Goal: Check status

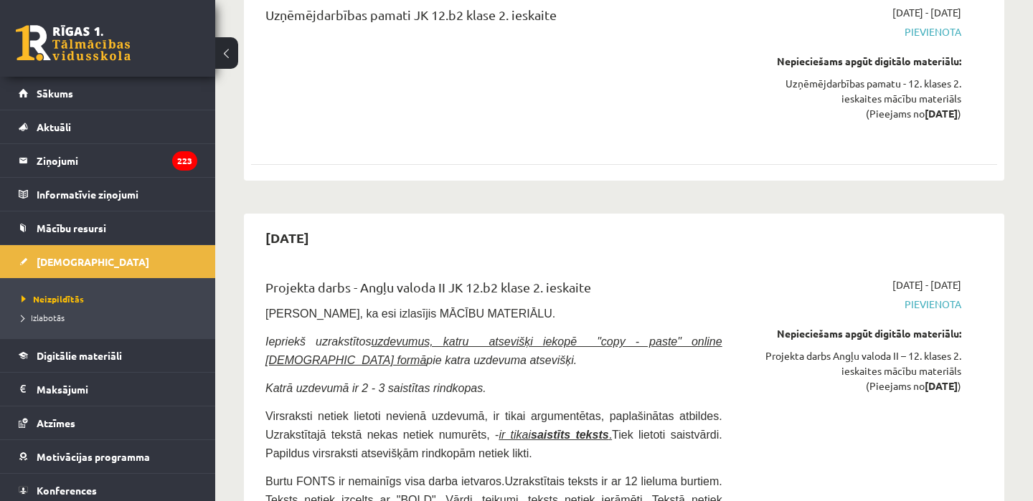
scroll to position [2334, 0]
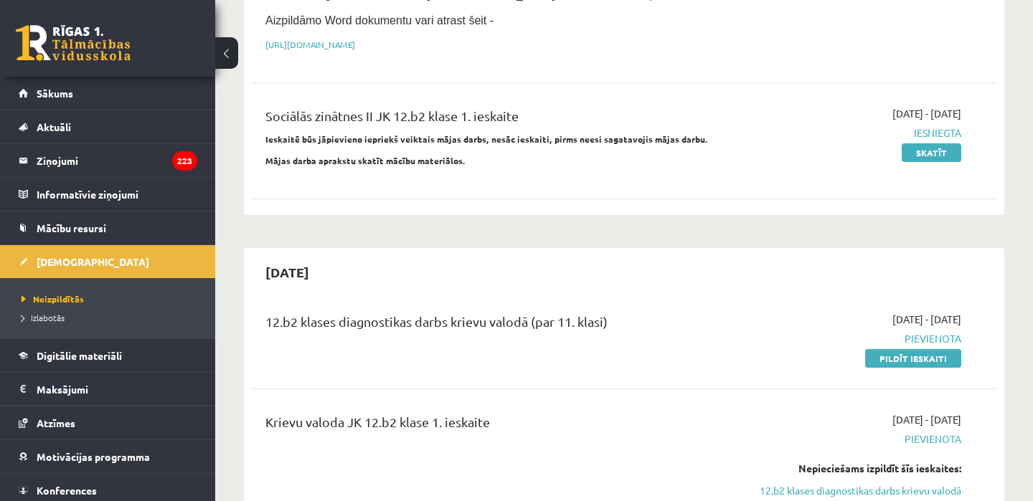
scroll to position [443, 0]
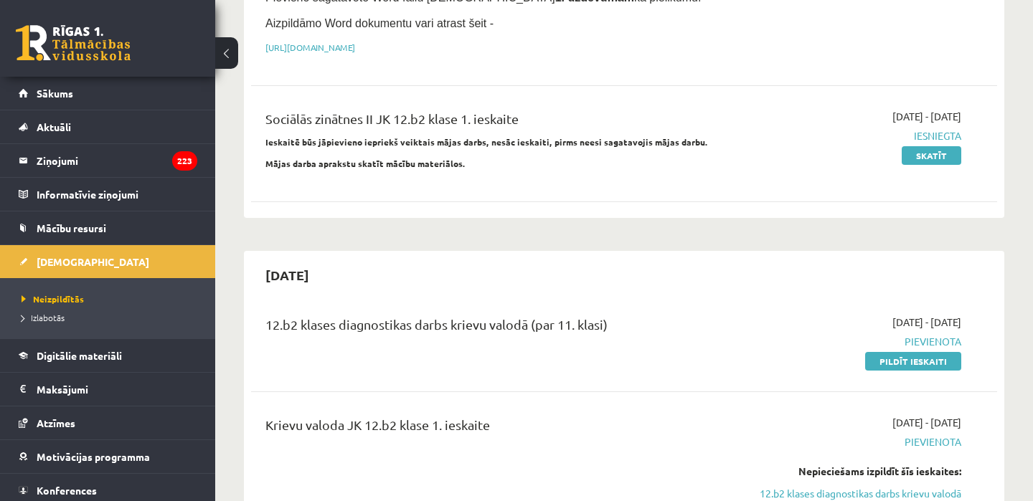
click at [481, 334] on div "12.b2 klases diagnostikas darbs krievu valodā (par 11. klasi)" at bounding box center [493, 328] width 457 height 27
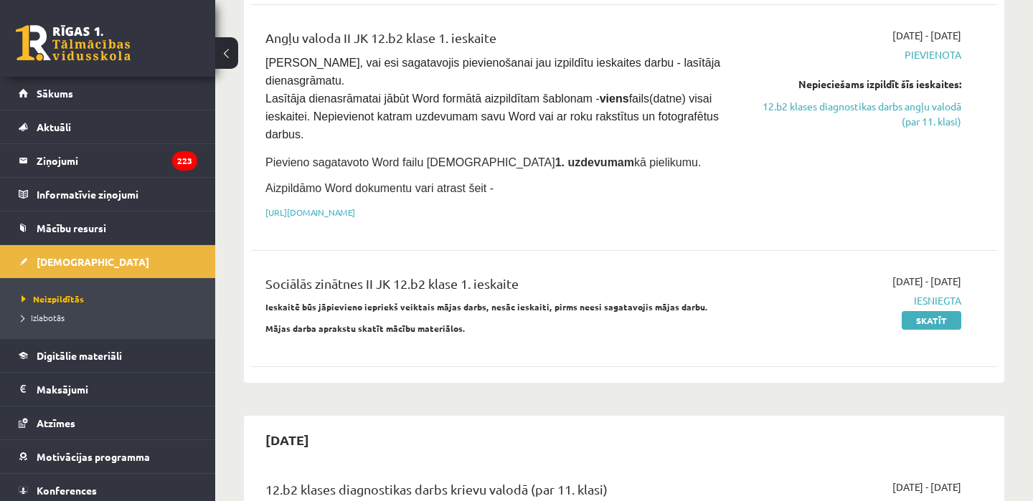
scroll to position [274, 0]
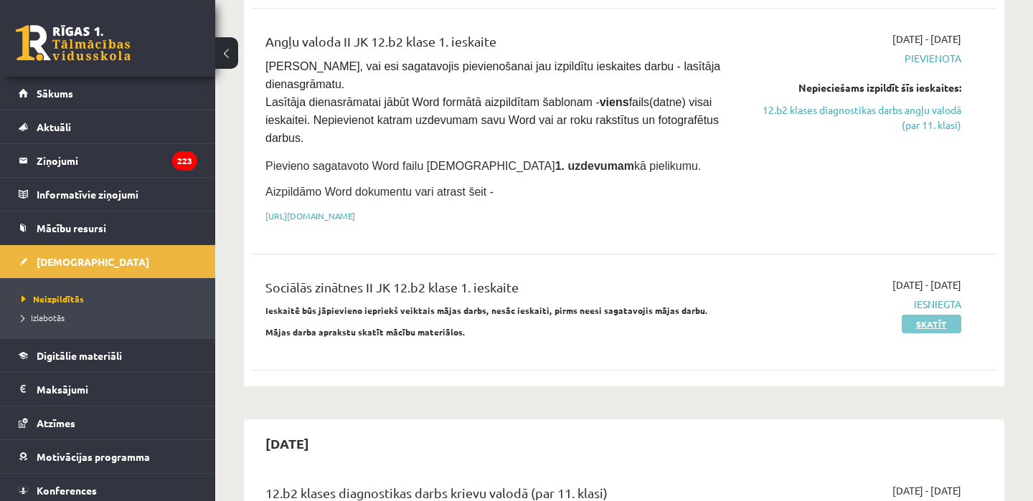
click at [914, 316] on link "Skatīt" at bounding box center [932, 324] width 60 height 19
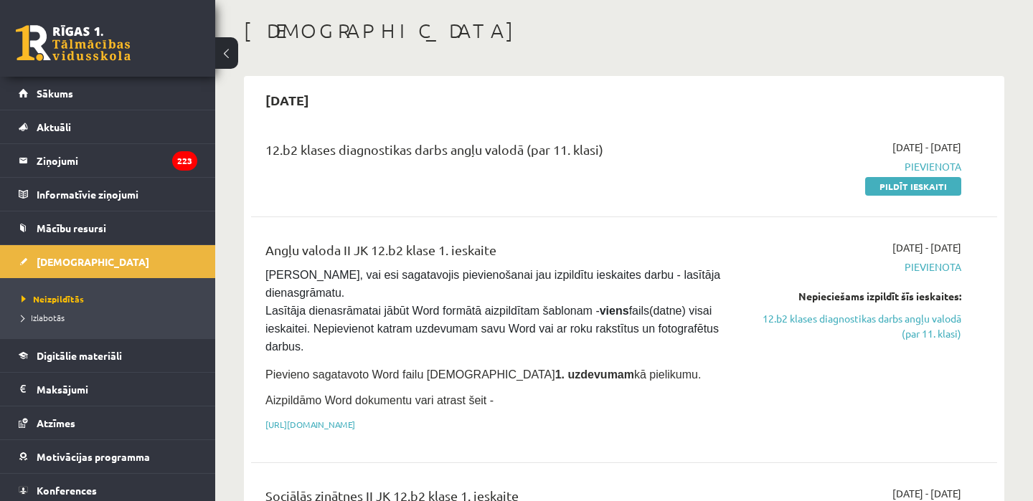
scroll to position [89, 0]
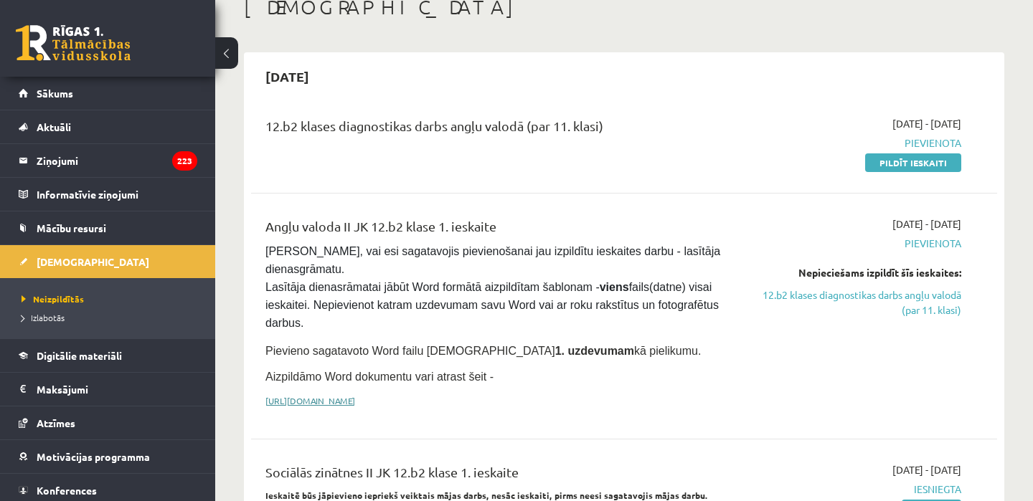
click at [355, 395] on link "https://drive.google.com/drive/folders/1IHE_ip15KOAbO2Se1NDGwZ2e__vlzPUf?usp=sh…" at bounding box center [310, 400] width 90 height 11
